Goal: Entertainment & Leisure: Consume media (video, audio)

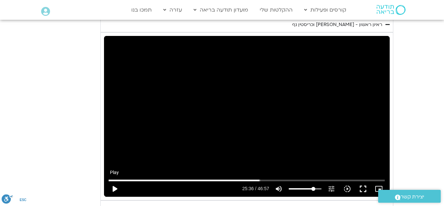
click at [114, 181] on button "play_arrow" at bounding box center [115, 189] width 16 height 16
type input "1539.152031"
type input "61.5767045454545"
click at [309, 187] on input "Volume" at bounding box center [305, 189] width 33 height 4
click at [257, 178] on input "Seek" at bounding box center [247, 180] width 276 height 4
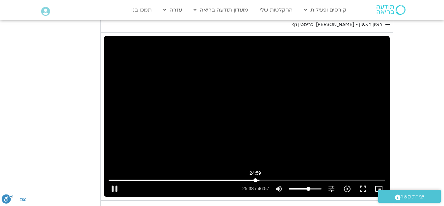
click at [256, 178] on input "Seek" at bounding box center [247, 180] width 276 height 4
click at [115, 181] on button "pause" at bounding box center [115, 189] width 16 height 16
click at [115, 181] on button "play_arrow" at bounding box center [115, 189] width 16 height 16
click at [114, 181] on button "pause" at bounding box center [115, 189] width 16 height 16
type input "1545.808869"
